Goal: Information Seeking & Learning: Learn about a topic

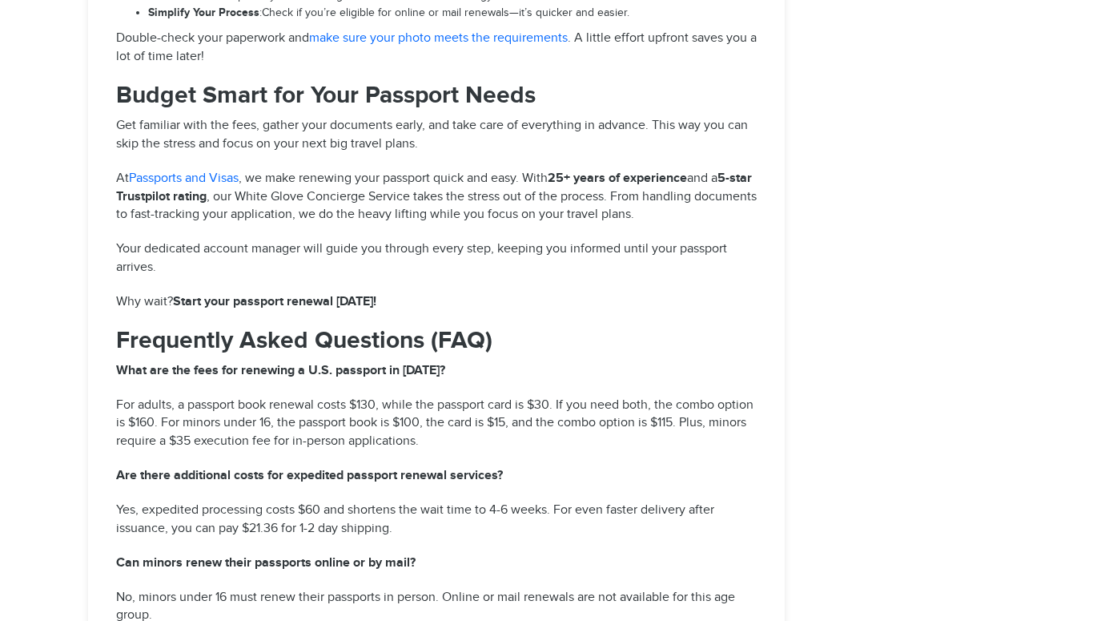
select select "**********"
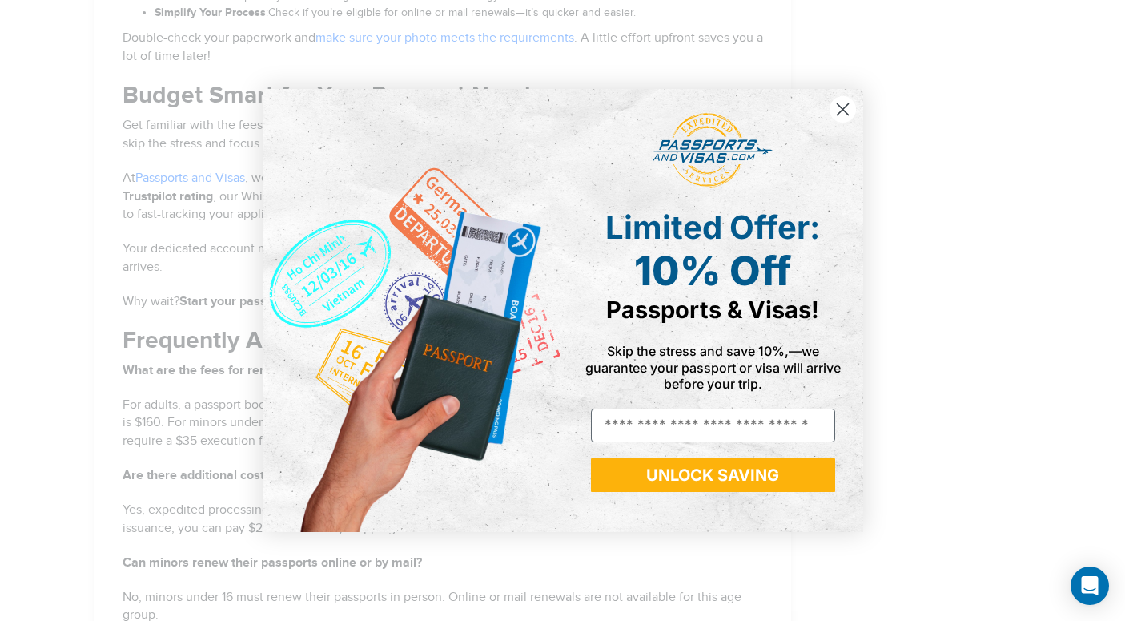
click at [847, 110] on circle "Close dialog" at bounding box center [842, 109] width 26 height 26
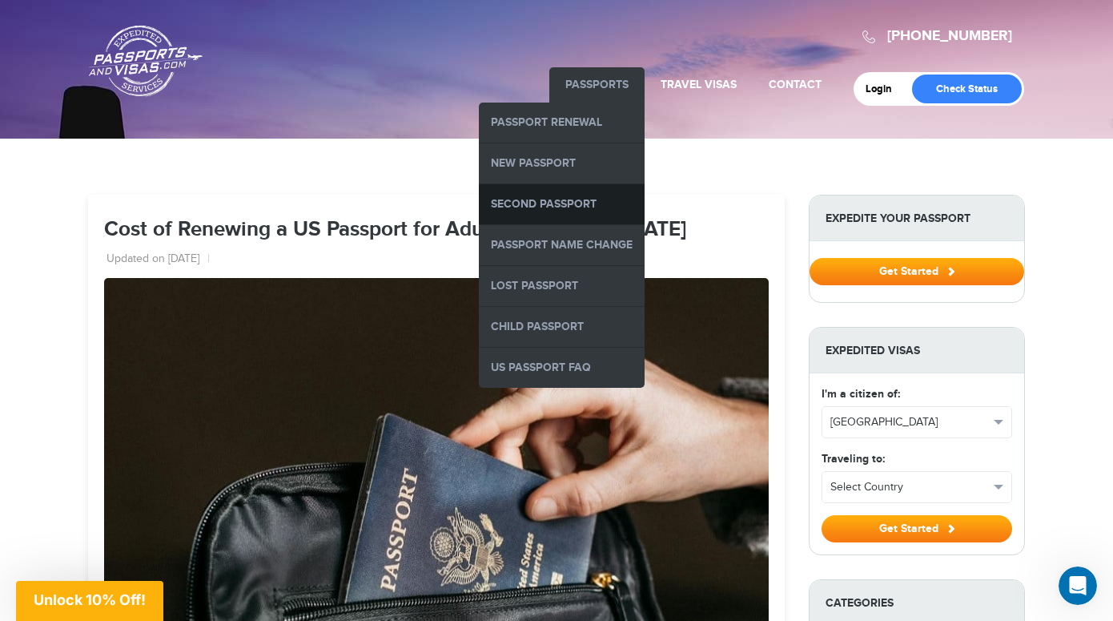
click at [567, 202] on link "Second Passport" at bounding box center [562, 204] width 166 height 40
